Goal: Task Accomplishment & Management: Complete application form

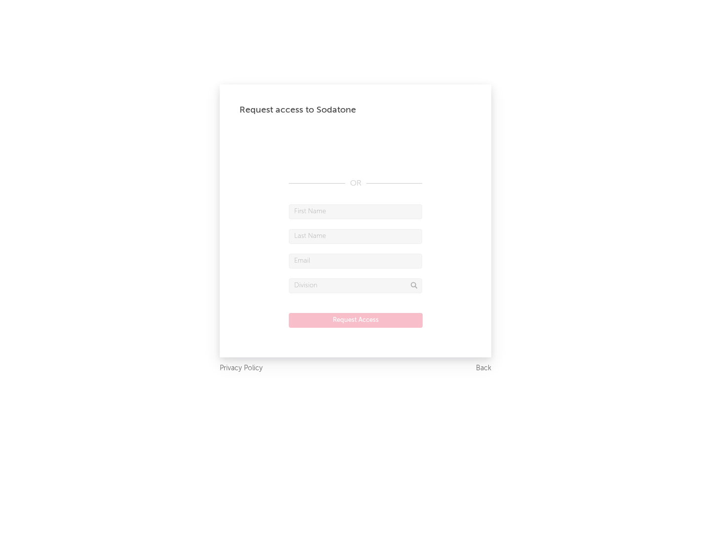
click at [355, 211] on input "text" at bounding box center [355, 211] width 133 height 15
type input "[PERSON_NAME]"
click at [355, 236] on input "text" at bounding box center [355, 236] width 133 height 15
type input "[PERSON_NAME]"
click at [355, 261] on input "text" at bounding box center [355, 261] width 133 height 15
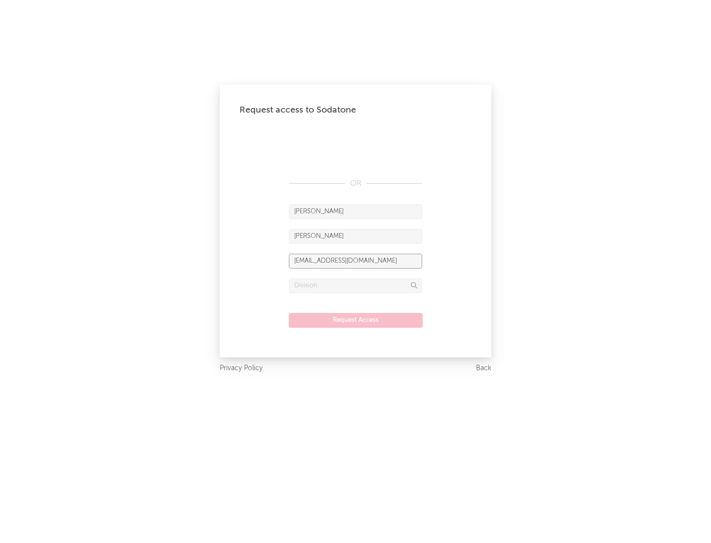
type input "[EMAIL_ADDRESS][DOMAIN_NAME]"
click at [355, 285] on input "text" at bounding box center [355, 285] width 133 height 15
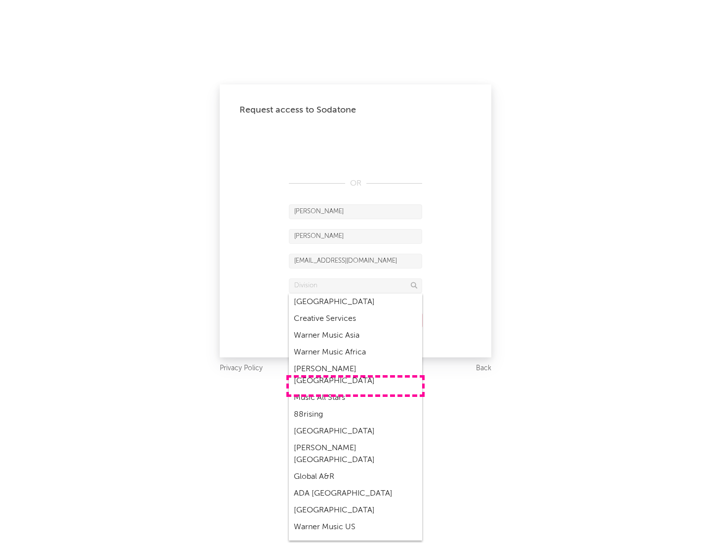
click at [355, 389] on div "Music All Stars" at bounding box center [355, 397] width 133 height 17
type input "Music All Stars"
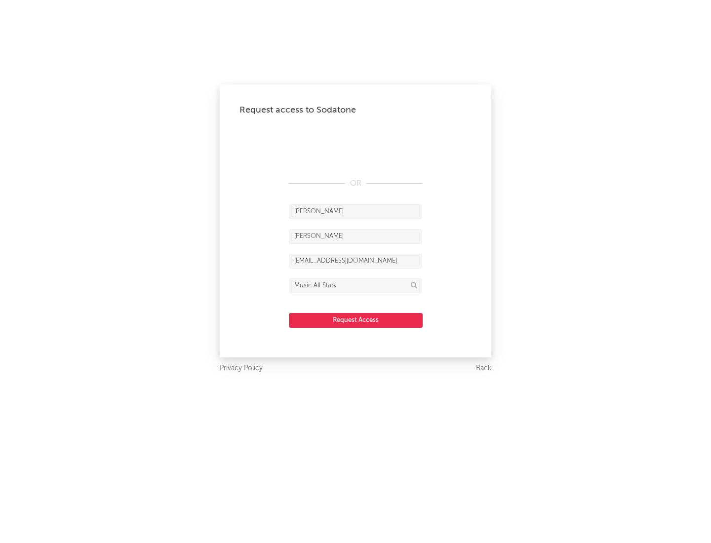
click at [355, 320] on button "Request Access" at bounding box center [356, 320] width 134 height 15
